Goal: Task Accomplishment & Management: Manage account settings

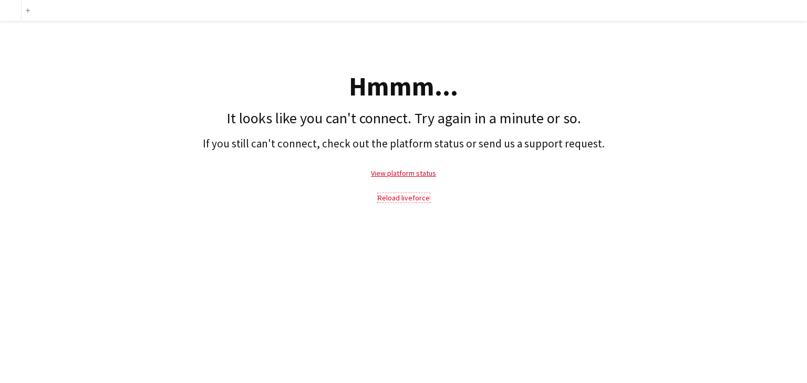
click at [406, 199] on link "Reload liveforce" at bounding box center [404, 197] width 52 height 9
click at [399, 196] on link "Reload liveforce" at bounding box center [404, 197] width 52 height 9
click at [420, 173] on link "View platform status" at bounding box center [403, 173] width 65 height 9
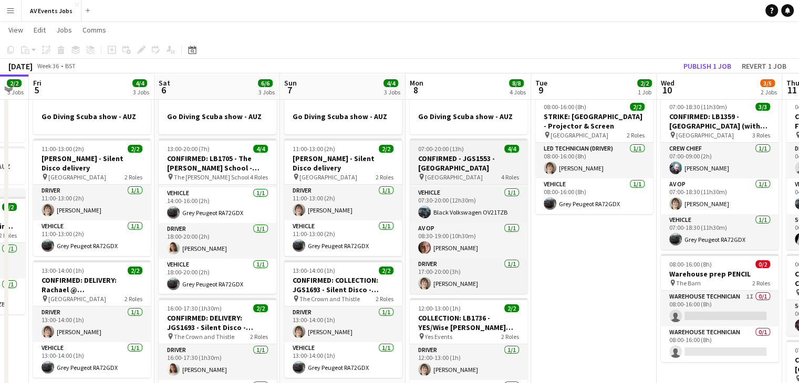
scroll to position [24, 0]
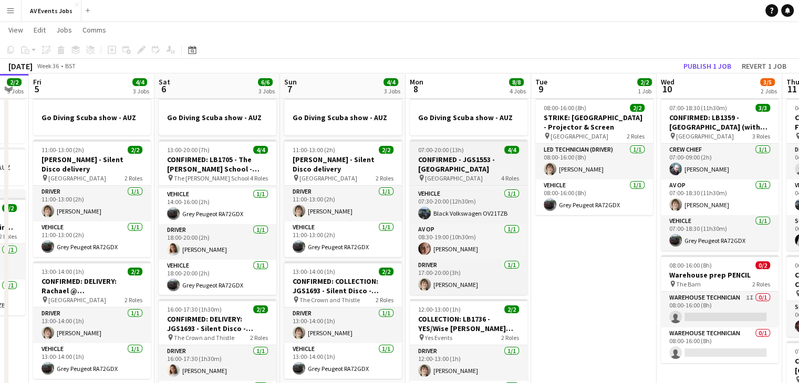
click at [447, 173] on h3 "CONFIRMED - JGS1553 - Windsor Racecourse" at bounding box center [469, 164] width 118 height 19
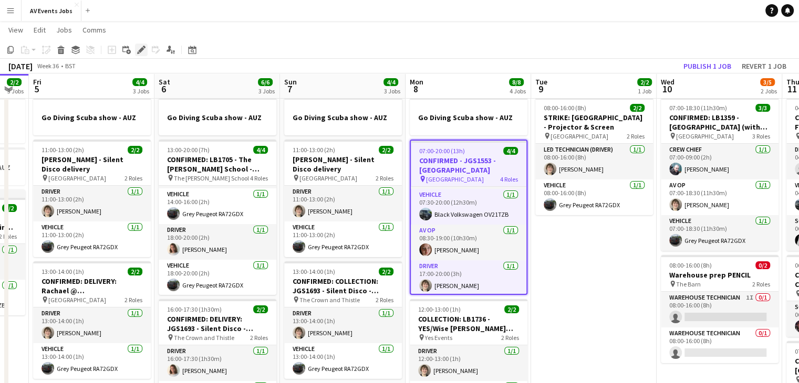
click at [141, 51] on icon at bounding box center [141, 50] width 6 height 6
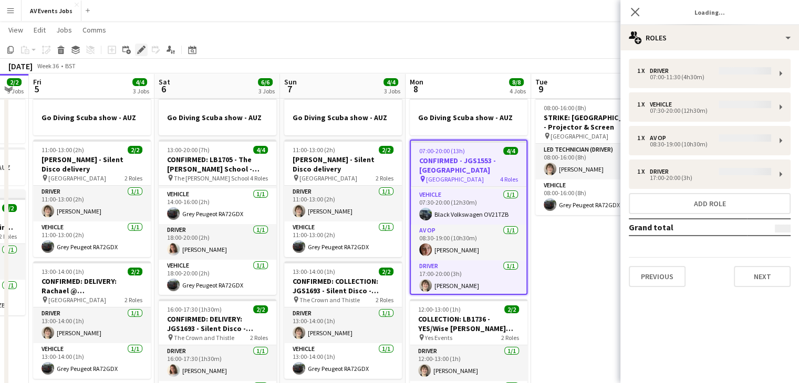
type input "**********"
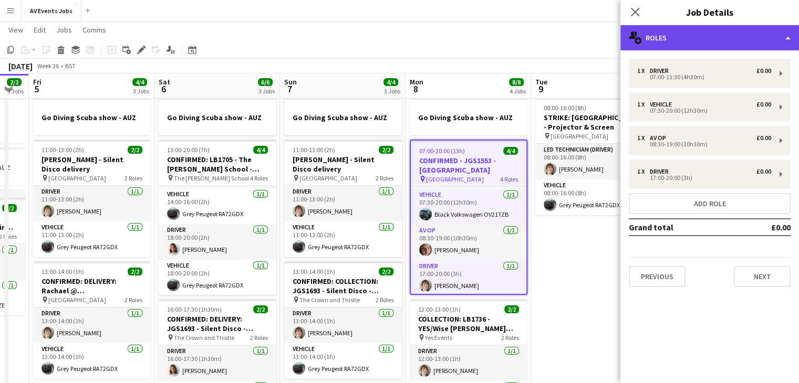
click at [658, 40] on div "multiple-users-add Roles" at bounding box center [709, 37] width 179 height 25
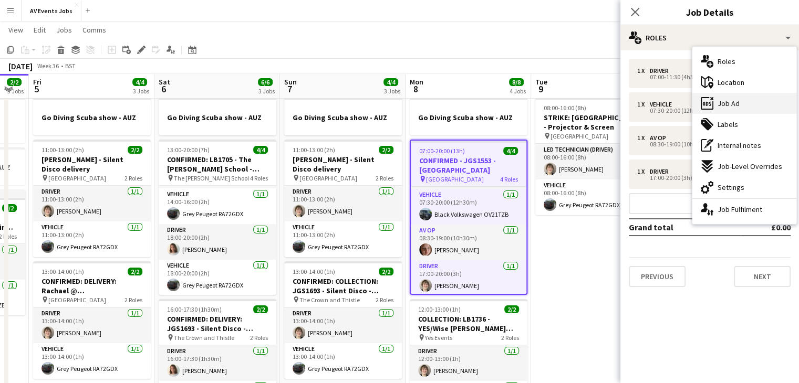
click at [753, 109] on div "ads-window Job Ad" at bounding box center [744, 103] width 104 height 21
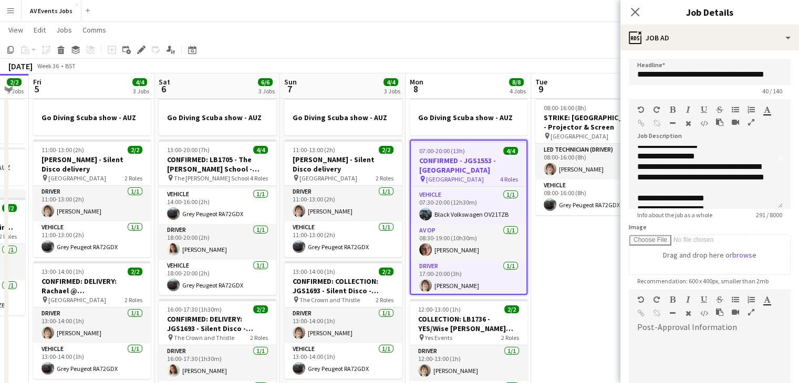
scroll to position [0, 0]
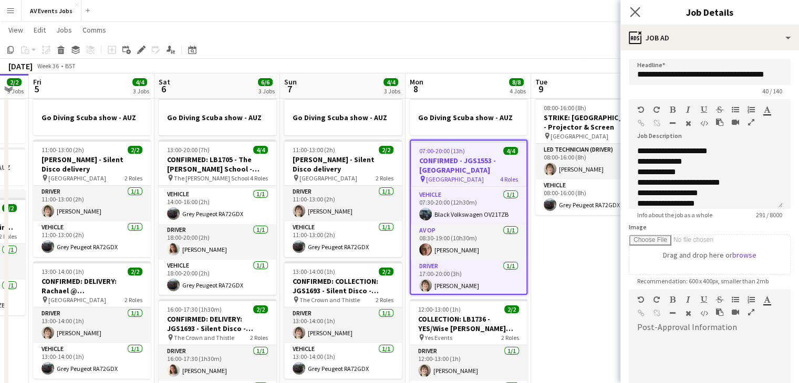
click at [628, 12] on app-icon "Close pop-in" at bounding box center [635, 12] width 15 height 15
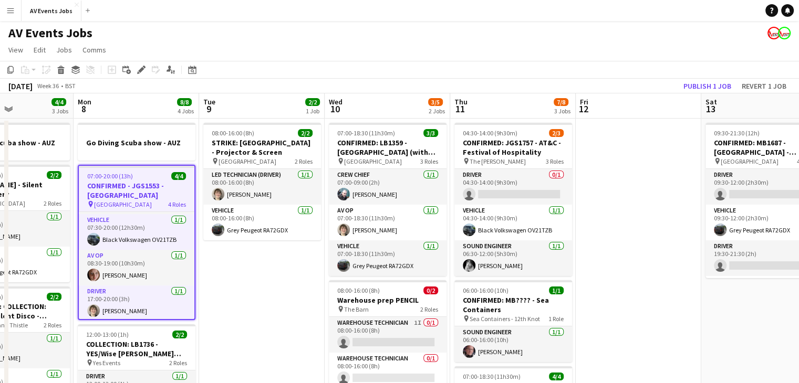
click at [275, 333] on app-date-cell "08:00-16:00 (8h) 2/2 STRIKE: Lagoona Park - Projector & Screen pin Lagoona Park…" at bounding box center [262, 357] width 126 height 476
